Goal: Browse casually: Explore the website without a specific task or goal

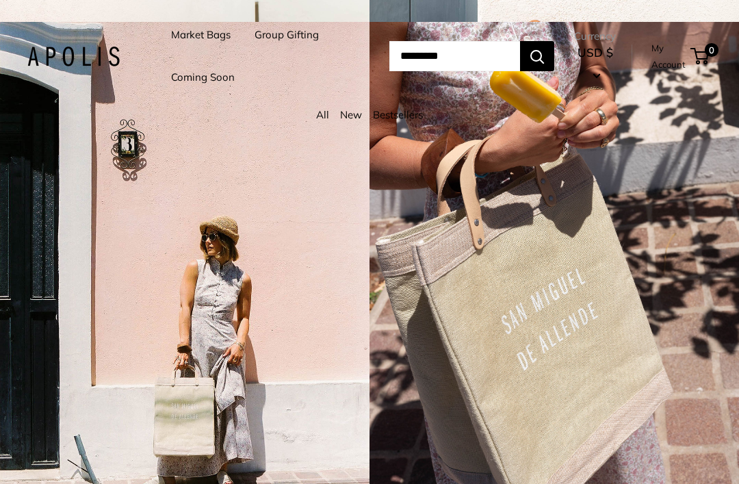
click at [184, 29] on link "Market Bags" at bounding box center [201, 34] width 60 height 19
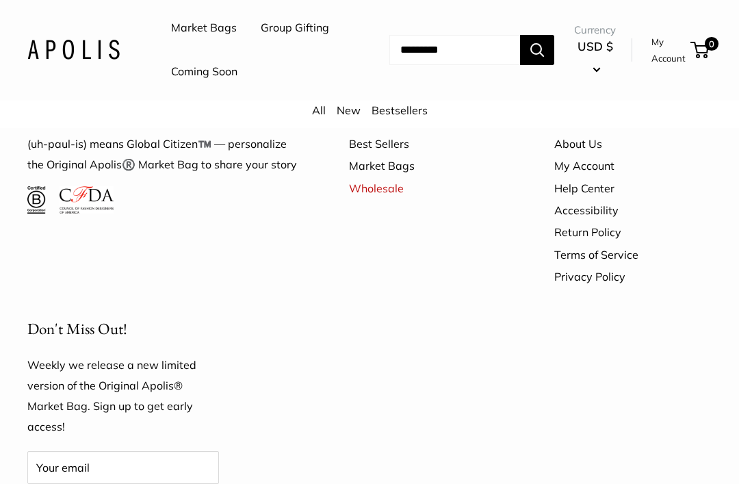
scroll to position [3148, 0]
click at [416, 118] on link "Bestsellers" at bounding box center [400, 111] width 56 height 14
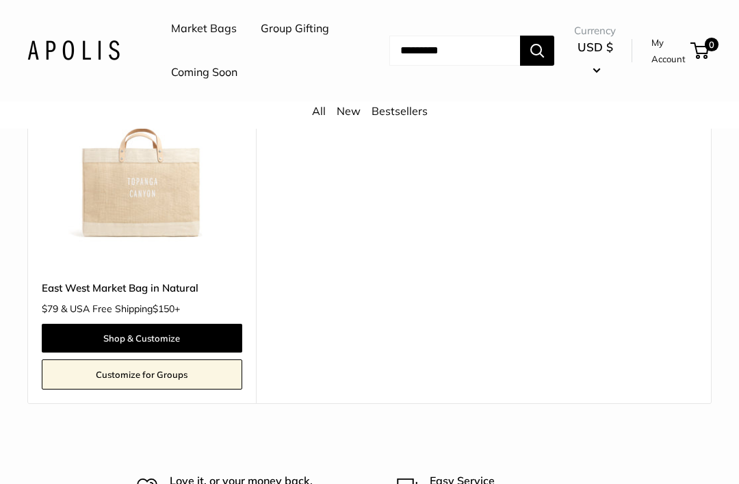
scroll to position [1117, 0]
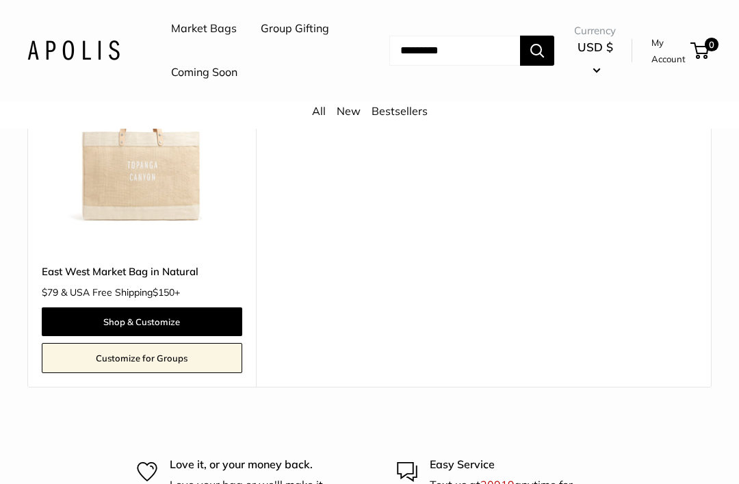
click at [338, 118] on link "New" at bounding box center [349, 111] width 24 height 14
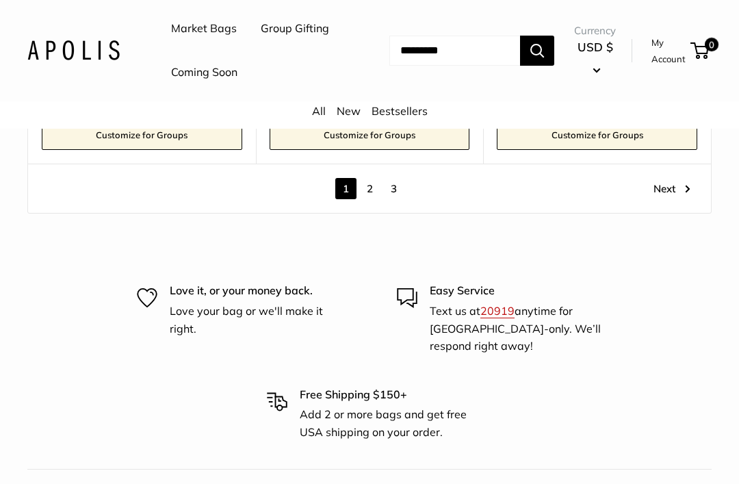
scroll to position [6846, 0]
